Goal: Find specific page/section: Find specific page/section

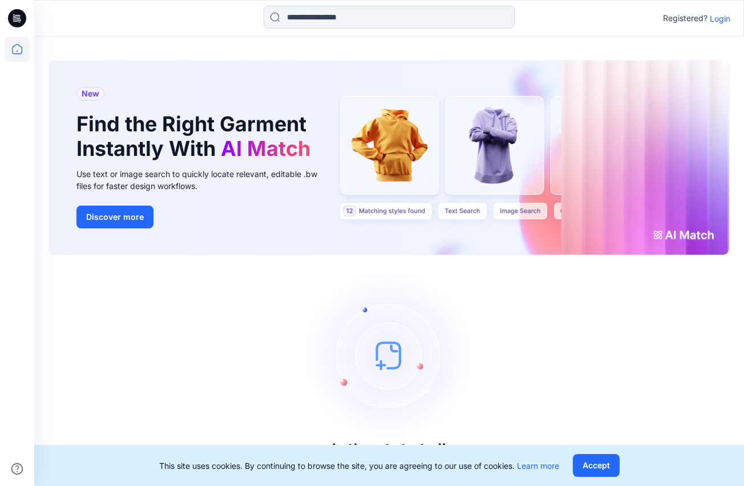
click at [386, 19] on p "Login" at bounding box center [720, 19] width 21 height 12
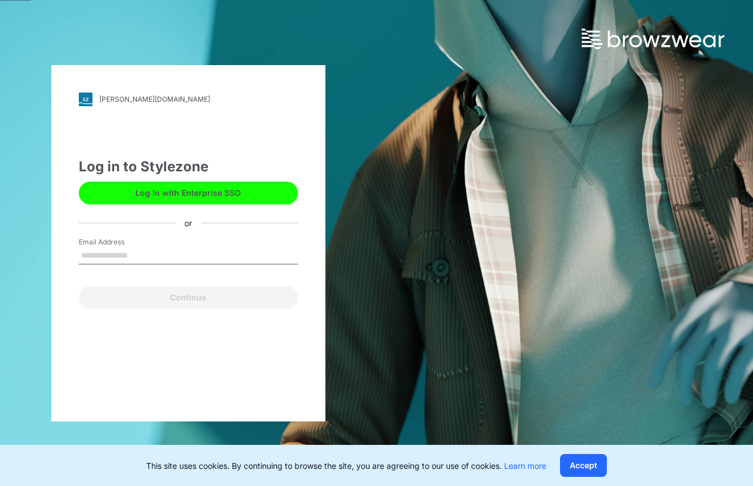
click at [138, 256] on input "Email Address" at bounding box center [188, 255] width 219 height 17
type input "**********"
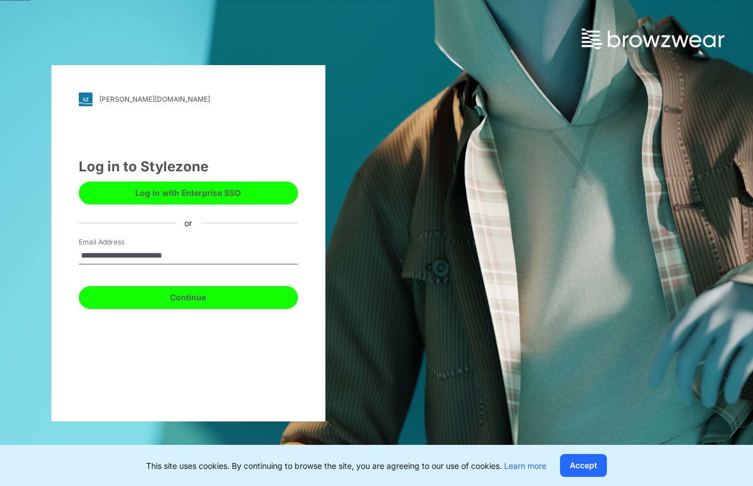
click at [183, 263] on button "Continue" at bounding box center [188, 297] width 219 height 23
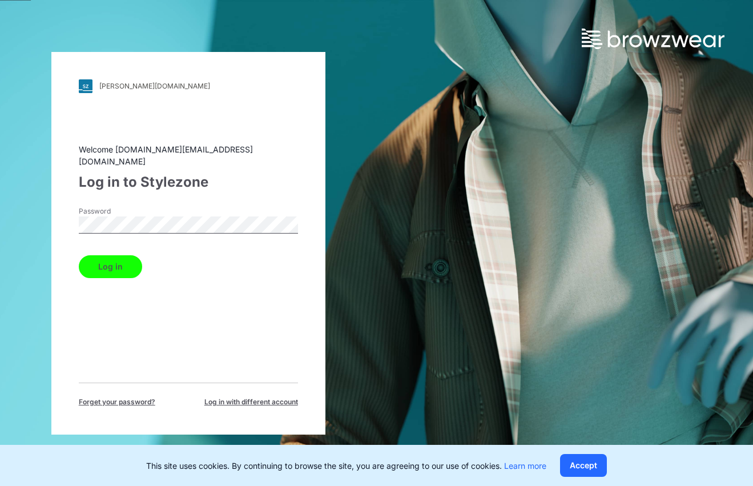
click at [79, 255] on button "Log in" at bounding box center [110, 266] width 63 height 23
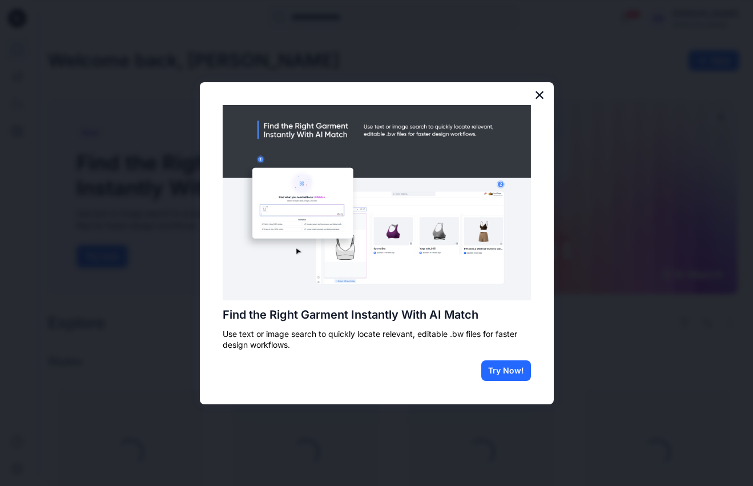
click at [386, 97] on button "×" at bounding box center [539, 95] width 11 height 18
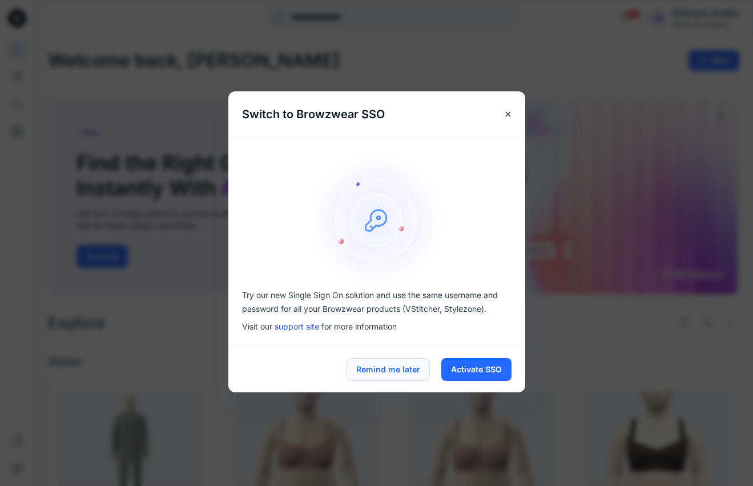
click at [386, 263] on button "Remind me later" at bounding box center [388, 369] width 83 height 23
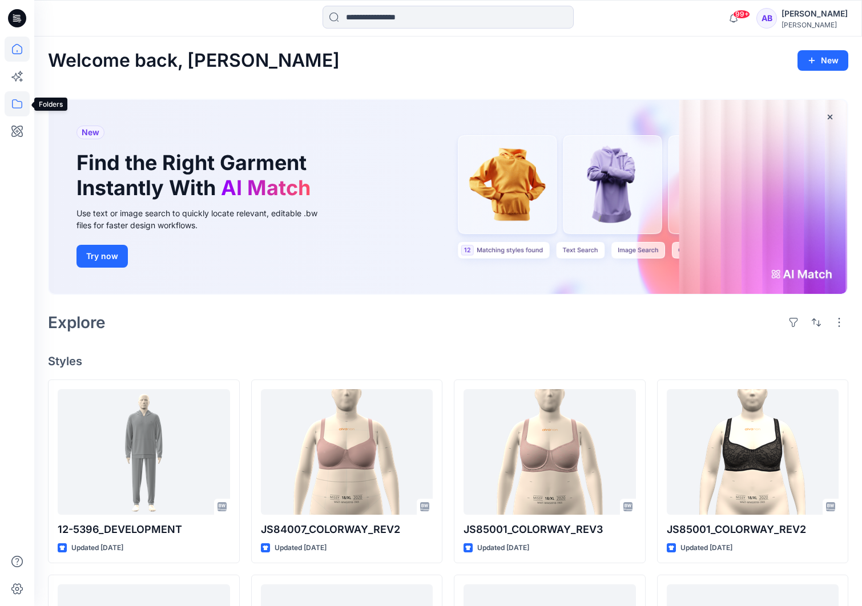
click at [15, 108] on icon at bounding box center [17, 103] width 10 height 9
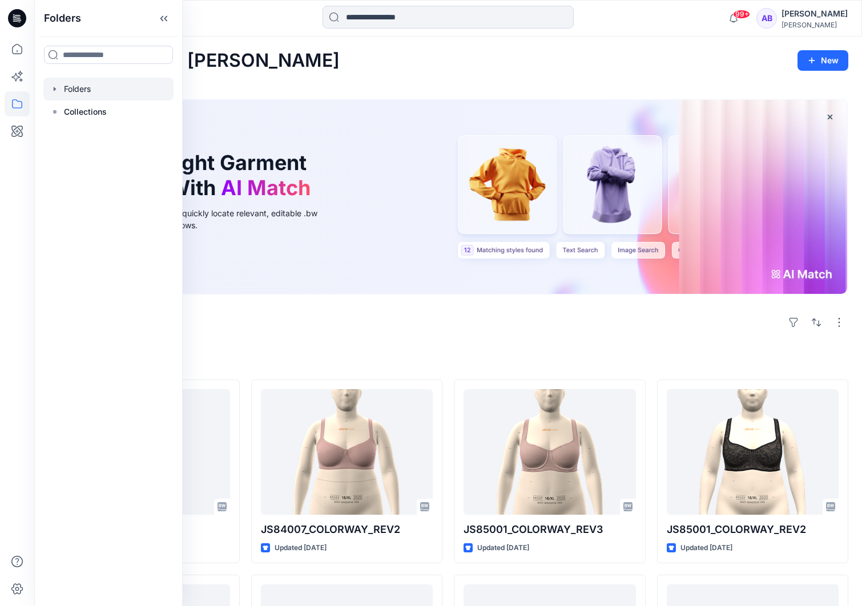
click at [97, 89] on div at bounding box center [108, 89] width 130 height 23
click at [83, 86] on div at bounding box center [108, 89] width 130 height 23
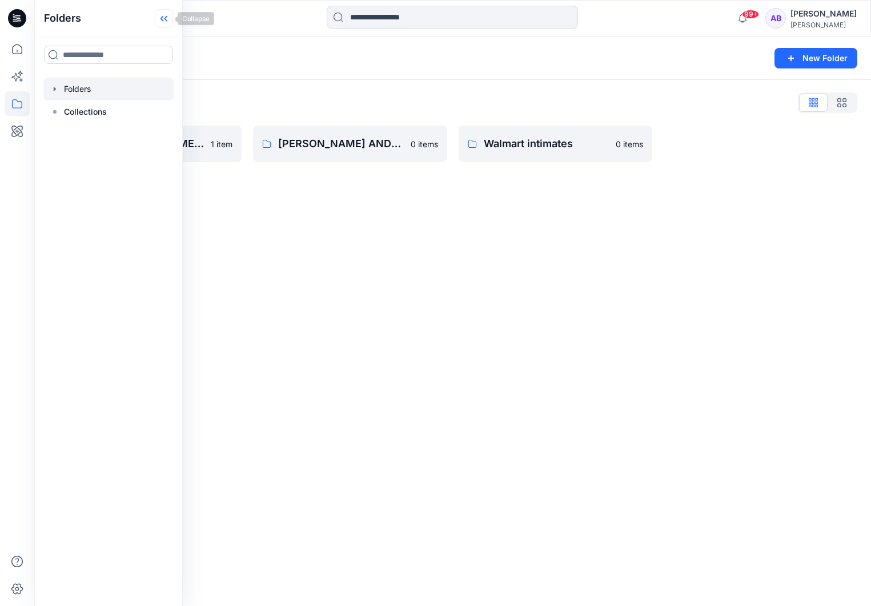
click at [164, 15] on icon at bounding box center [164, 18] width 18 height 19
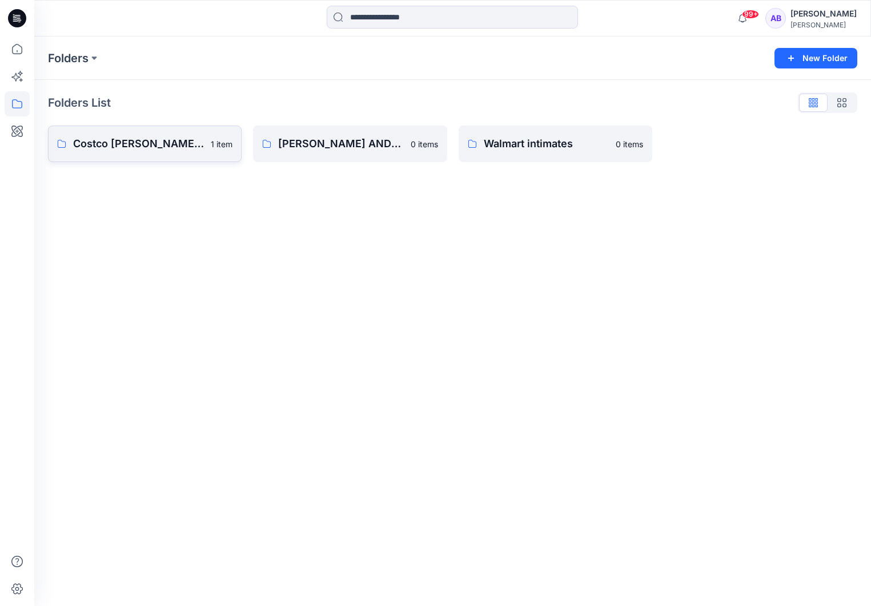
click at [154, 141] on p "Costco [PERSON_NAME] FH26" at bounding box center [138, 144] width 131 height 16
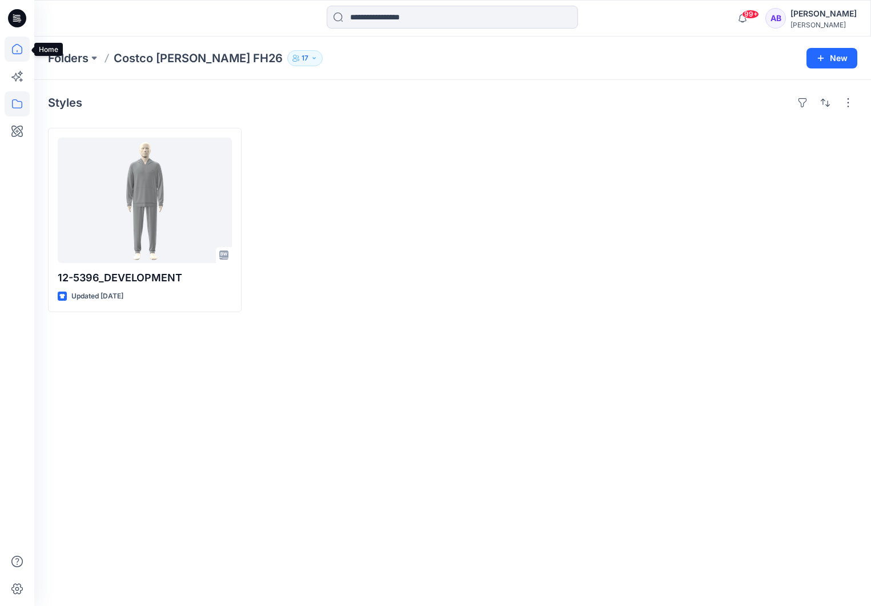
click at [15, 48] on icon at bounding box center [17, 49] width 25 height 25
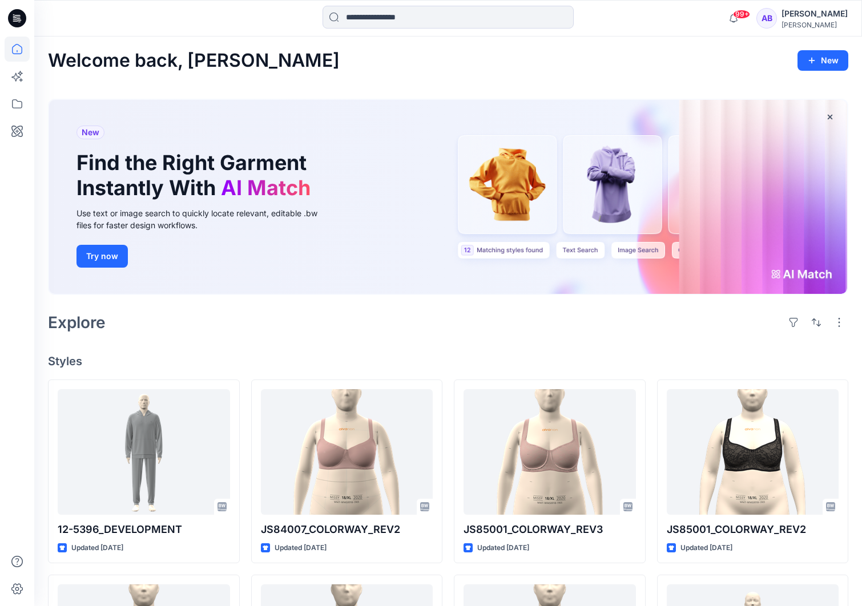
click at [386, 13] on div "[PERSON_NAME]" at bounding box center [815, 14] width 66 height 14
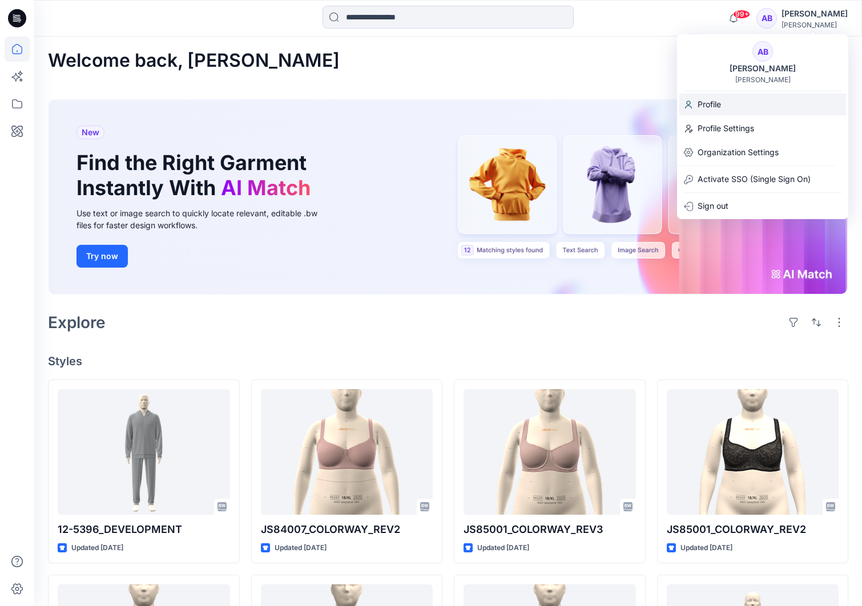
click at [386, 105] on p "Profile" at bounding box center [709, 105] width 23 height 22
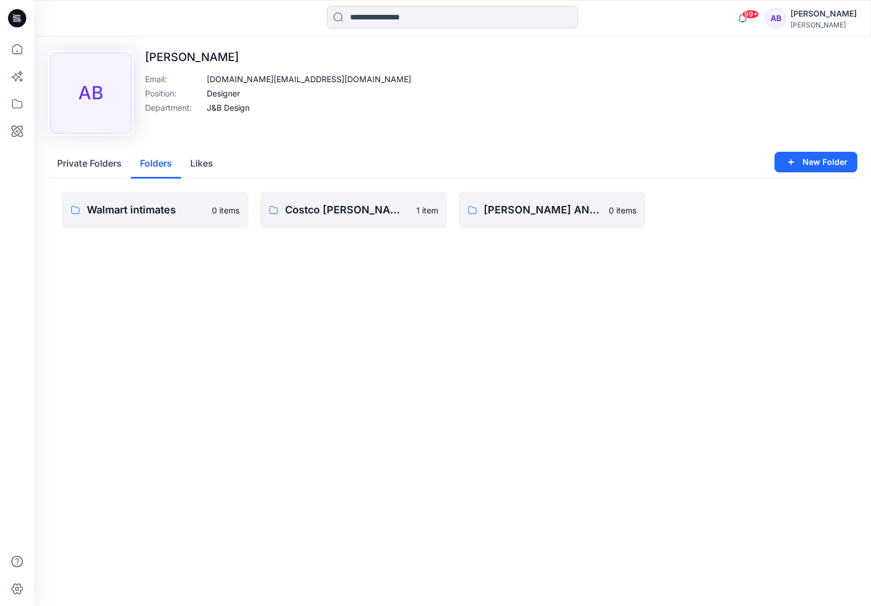
click at [145, 169] on button "Folders" at bounding box center [156, 164] width 50 height 29
click at [93, 166] on button "Private Folders" at bounding box center [89, 164] width 83 height 29
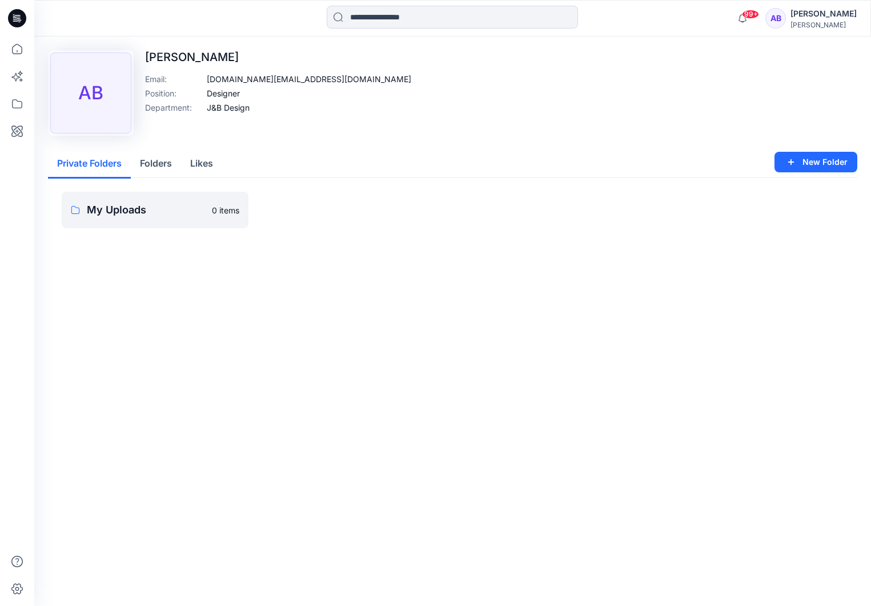
click at [157, 162] on button "Folders" at bounding box center [156, 164] width 50 height 29
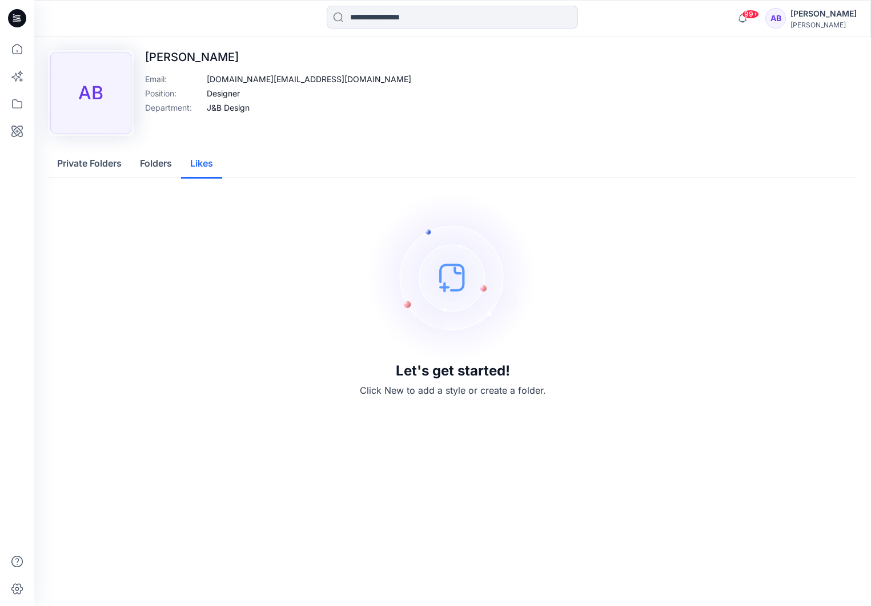
click at [207, 167] on button "Likes" at bounding box center [201, 164] width 41 height 29
click at [142, 169] on button "Folders" at bounding box center [156, 164] width 50 height 29
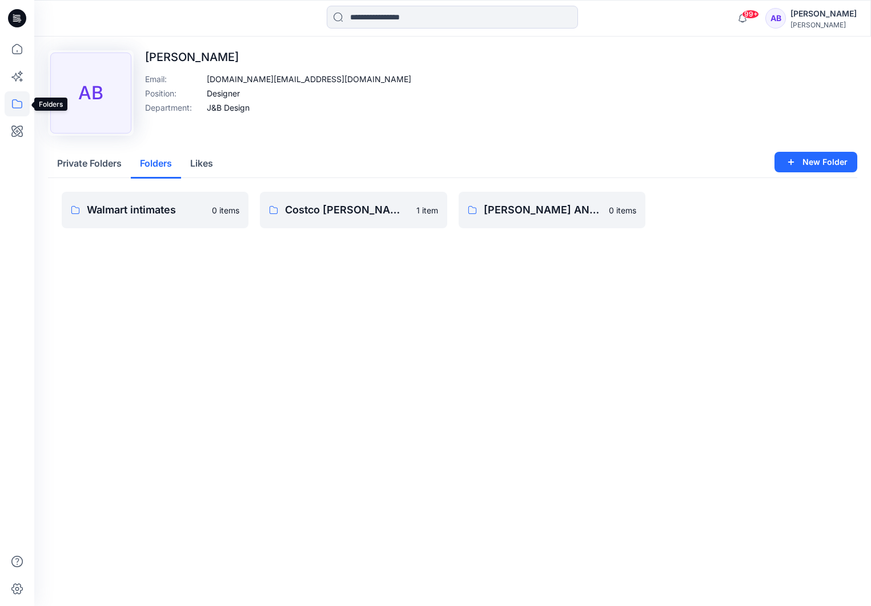
click at [13, 103] on icon at bounding box center [17, 103] width 10 height 9
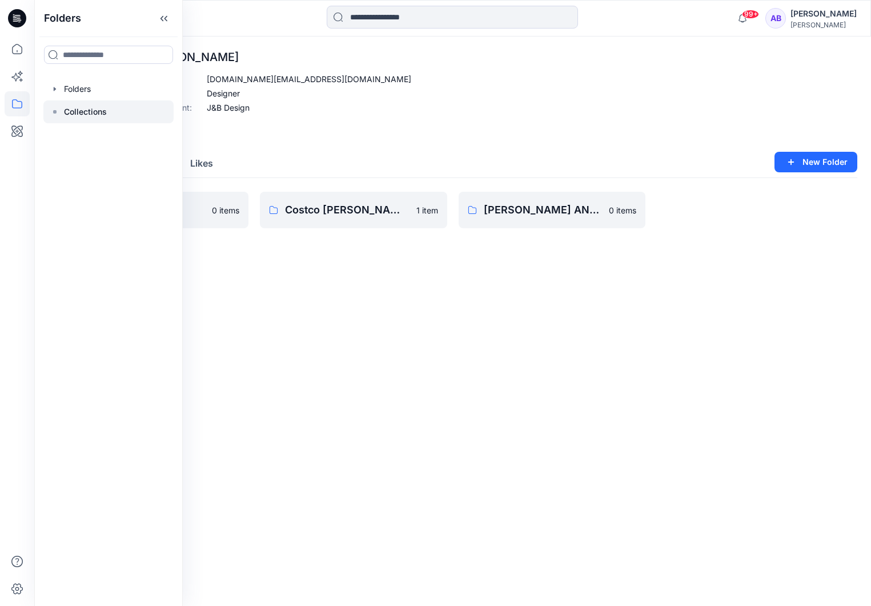
click at [75, 112] on p "Collections" at bounding box center [85, 112] width 43 height 14
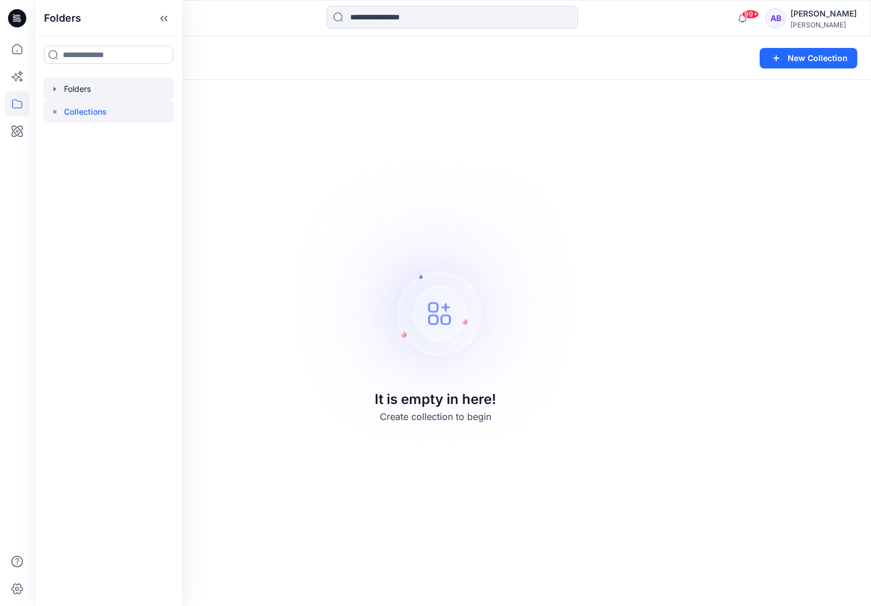
click at [75, 93] on div at bounding box center [108, 89] width 130 height 23
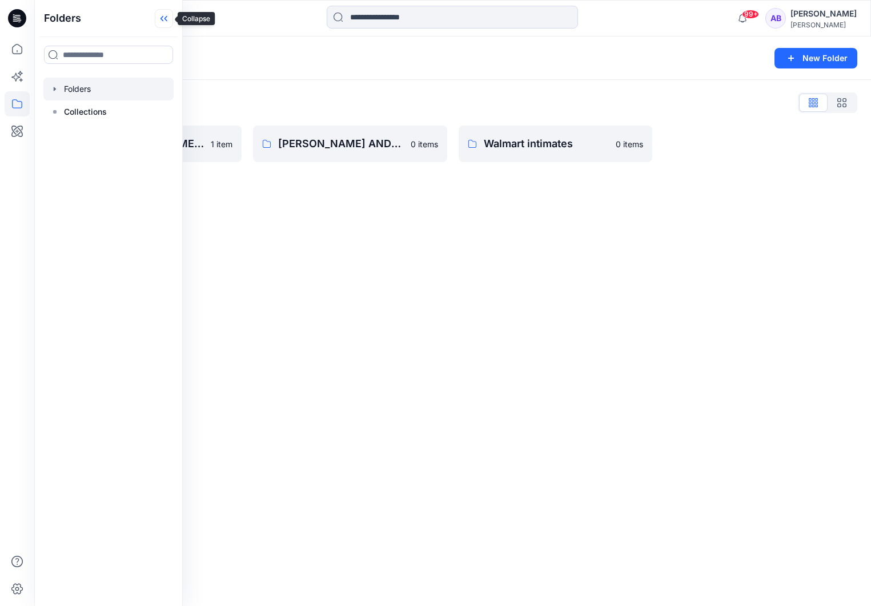
click at [161, 19] on icon at bounding box center [161, 19] width 3 height 6
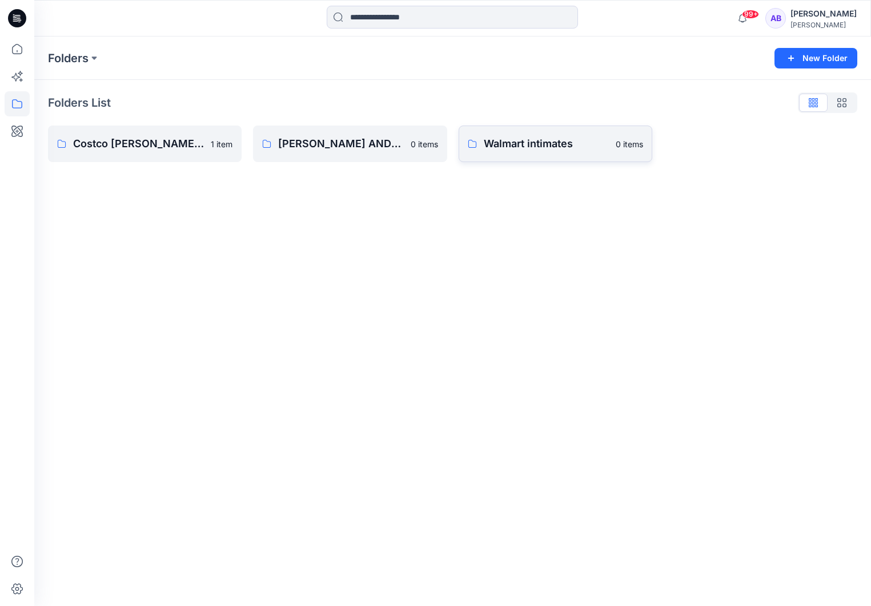
click at [386, 142] on p "Walmart intimates" at bounding box center [546, 144] width 125 height 16
